Goal: Task Accomplishment & Management: Use online tool/utility

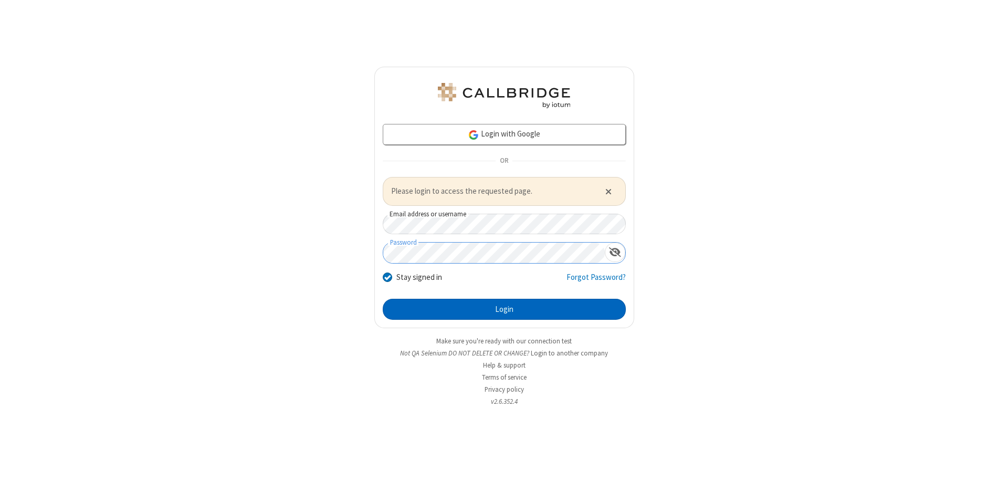
click at [504, 309] on button "Login" at bounding box center [504, 309] width 243 height 21
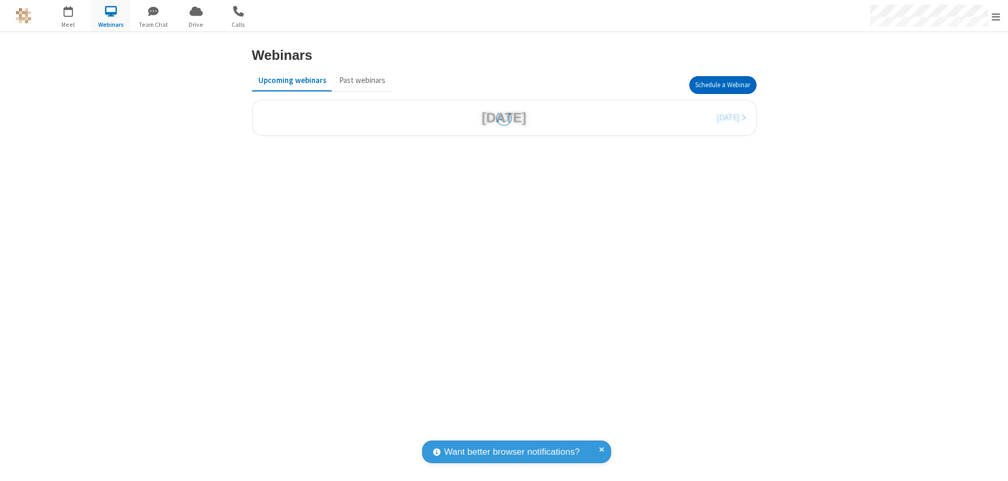
click at [722, 85] on button "Schedule a Webinar" at bounding box center [722, 85] width 67 height 18
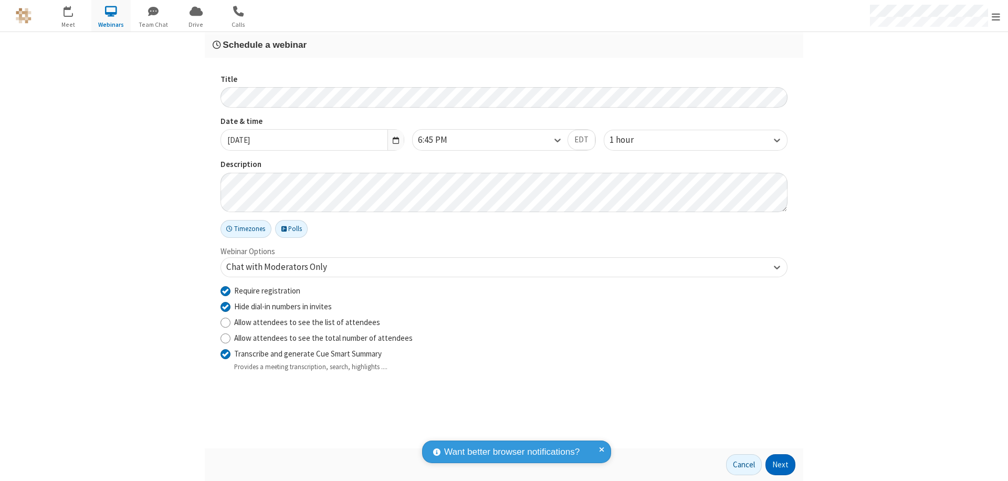
click at [780, 464] on button "Next" at bounding box center [780, 464] width 30 height 21
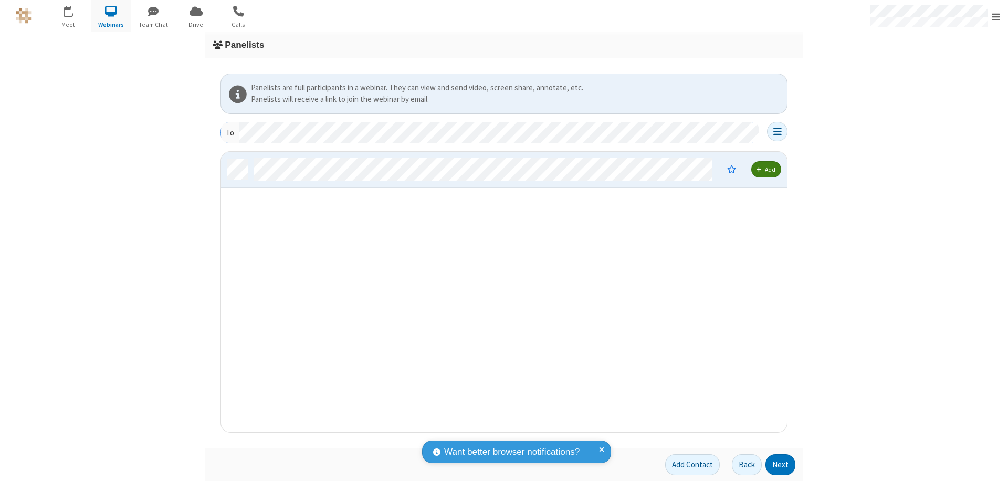
scroll to position [272, 558]
click at [780, 464] on button "Next" at bounding box center [780, 464] width 30 height 21
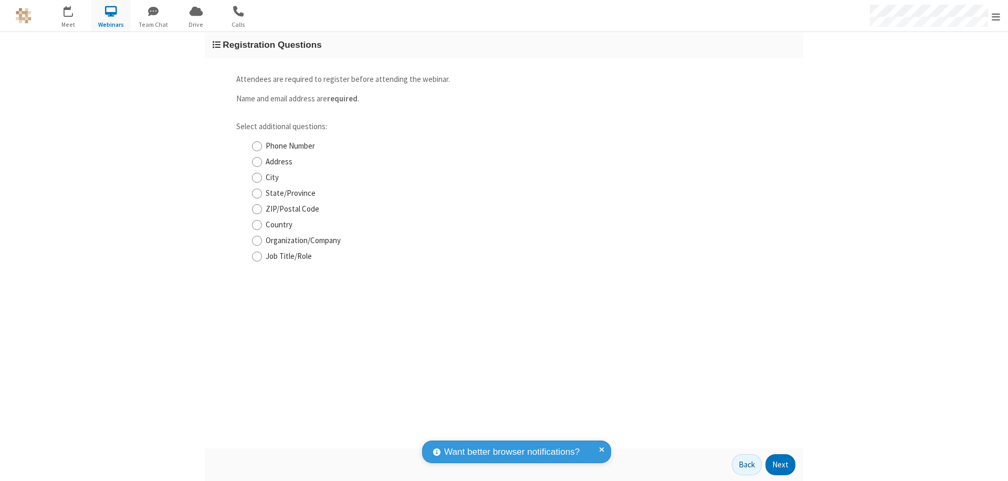
click at [257, 146] on input "Phone Number" at bounding box center [257, 146] width 10 height 11
checkbox input "true"
click at [780, 464] on button "Next" at bounding box center [780, 464] width 30 height 21
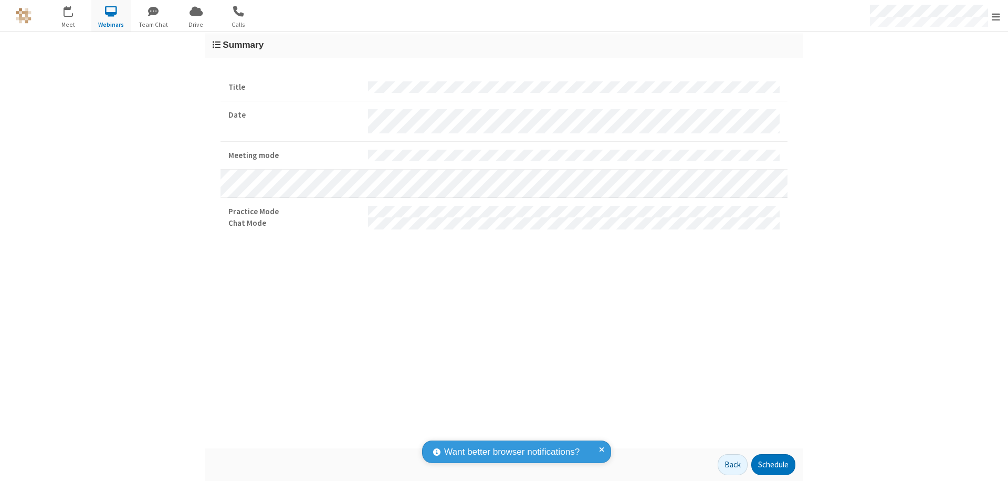
click at [773, 464] on button "Schedule" at bounding box center [773, 464] width 44 height 21
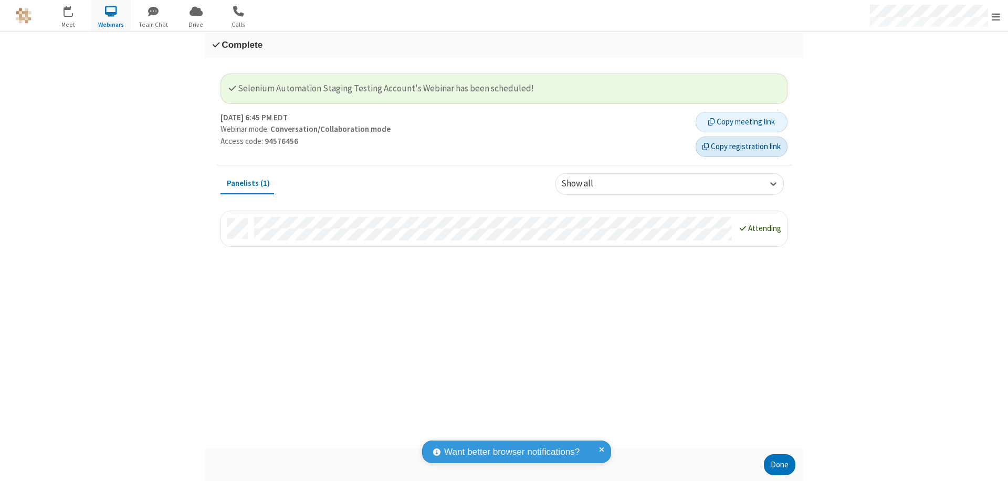
click at [741, 146] on button "Copy registration link" at bounding box center [741, 146] width 92 height 21
click at [779, 464] on button "Done" at bounding box center [779, 464] width 31 height 21
